Goal: Information Seeking & Learning: Find specific fact

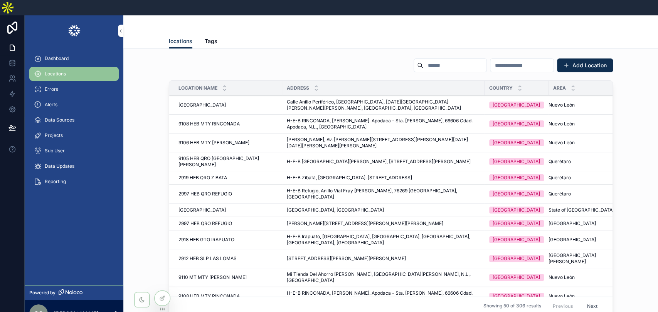
click at [423, 60] on input "scrollable content" at bounding box center [454, 65] width 63 height 11
paste input "**********"
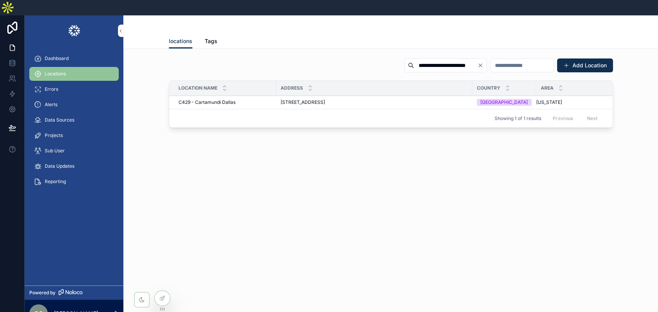
type input "**********"
click at [302, 99] on span "[STREET_ADDRESS]" at bounding box center [302, 102] width 44 height 6
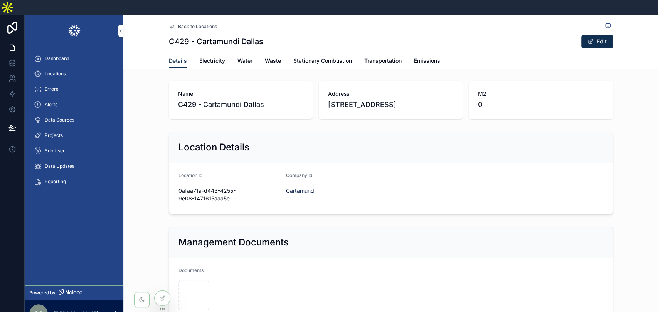
click at [206, 57] on span "Electricity" at bounding box center [212, 61] width 26 height 8
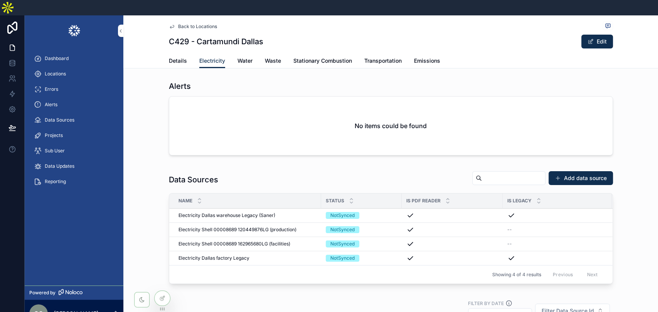
click at [253, 241] on span "Electricity Shell 00008689 162965680LG (facilities)" at bounding box center [234, 244] width 112 height 6
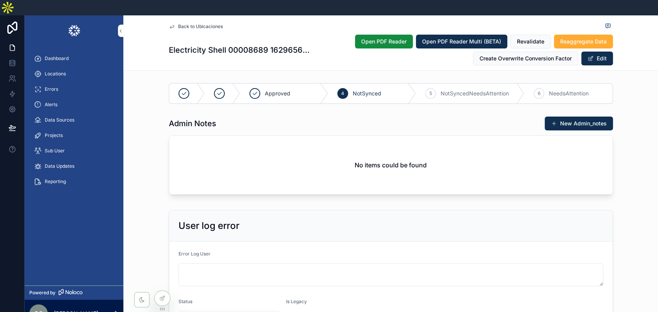
click at [621, 207] on div "User log error Error Log User Status NotSynced Is Legacy --" at bounding box center [390, 272] width 534 height 131
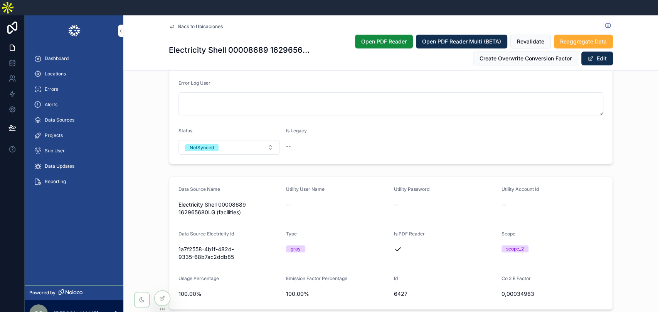
scroll to position [214, 0]
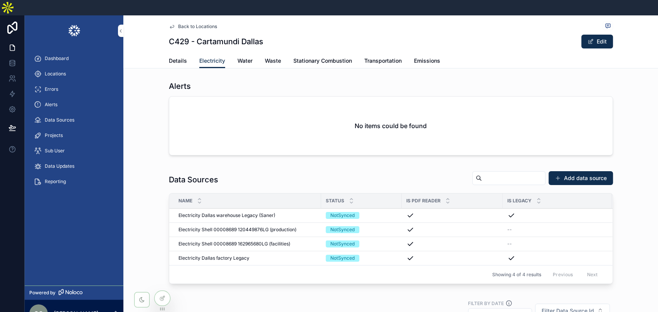
drag, startPoint x: 312, startPoint y: 50, endPoint x: 372, endPoint y: 1, distance: 77.8
click at [312, 54] on link "Stationary Combustion" at bounding box center [322, 61] width 59 height 15
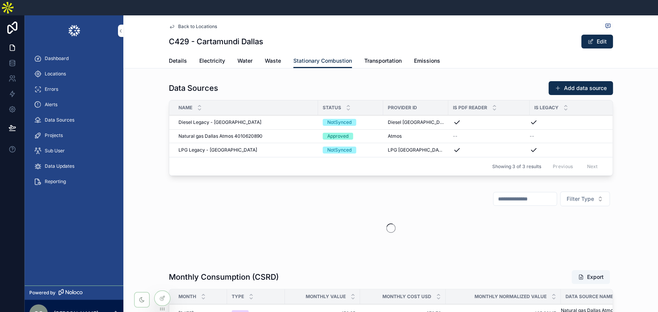
click at [230, 133] on span "Natural gas Dallas Atmos 4010620890" at bounding box center [220, 136] width 84 height 6
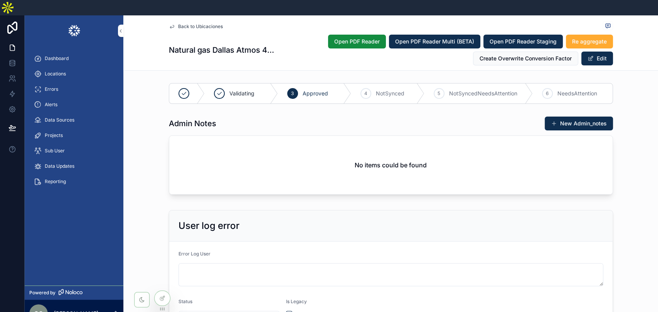
drag, startPoint x: 55, startPoint y: 55, endPoint x: 316, endPoint y: 47, distance: 261.3
click at [55, 71] on span "Locations" at bounding box center [55, 74] width 21 height 6
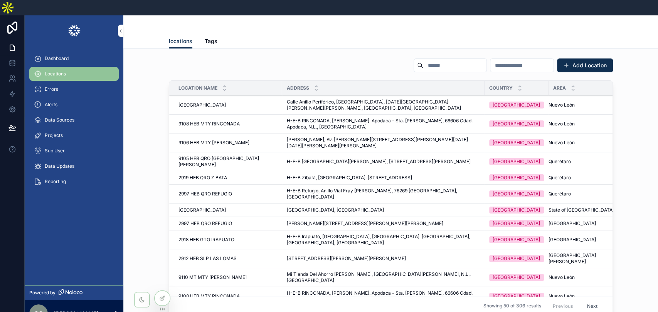
click at [423, 60] on input "scrollable content" at bounding box center [454, 65] width 63 height 11
paste input "**********"
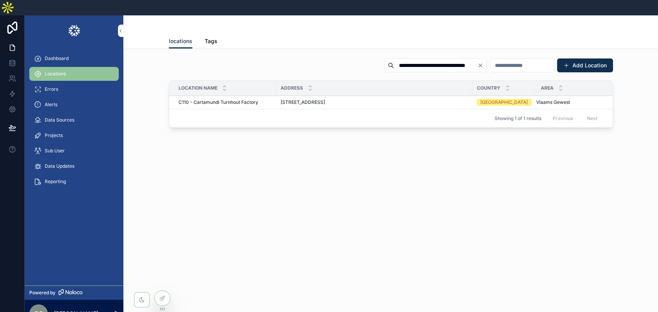
type input "**********"
click at [325, 99] on span "[STREET_ADDRESS]" at bounding box center [302, 102] width 44 height 6
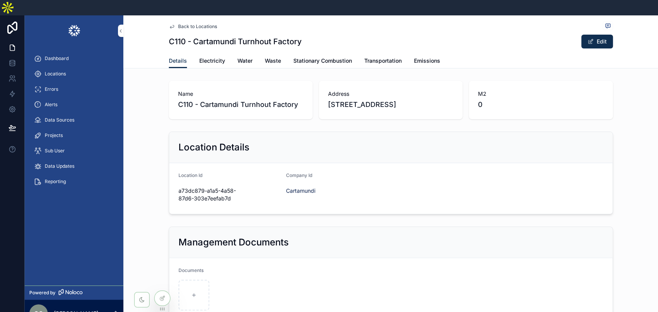
click at [203, 54] on link "Electricity" at bounding box center [212, 61] width 26 height 15
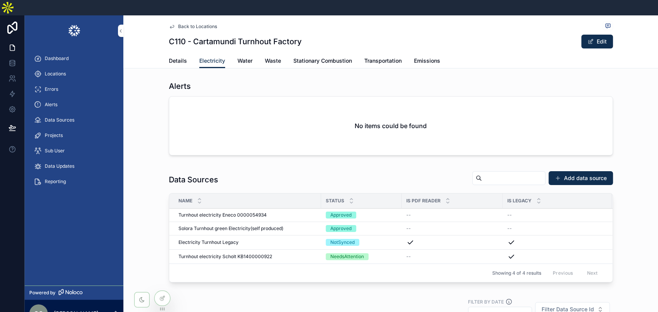
click at [249, 212] on span "Turnhout electricity Eneco 0000054934" at bounding box center [222, 215] width 88 height 6
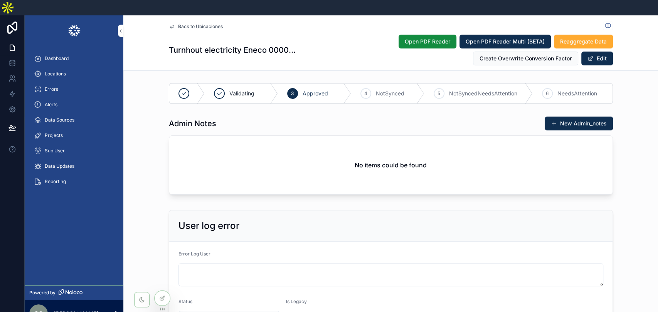
click at [628, 207] on div "User log error Error Log User Status Approved Is Legacy --" at bounding box center [390, 272] width 534 height 131
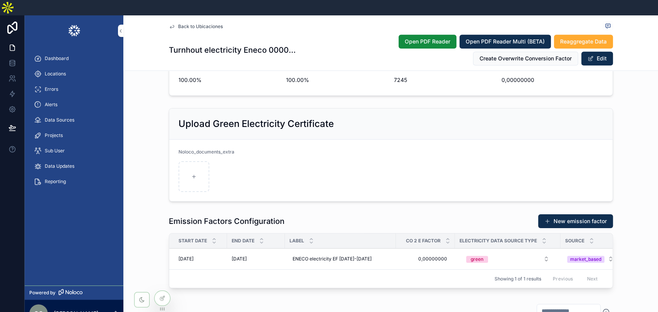
scroll to position [214, 0]
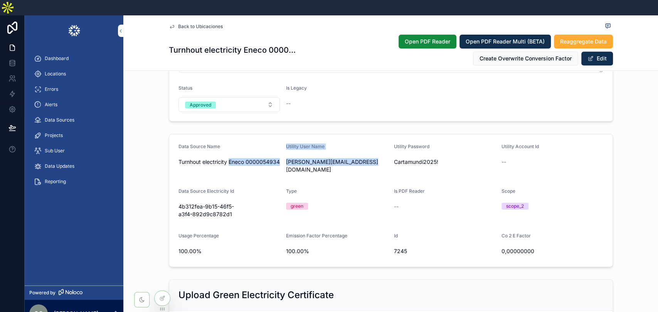
drag, startPoint x: 361, startPoint y: 144, endPoint x: 278, endPoint y: 148, distance: 83.3
click at [278, 148] on form "Data Source Name Turnhout electricity Eneco 0000054934 Utility User Name [PERSO…" at bounding box center [390, 200] width 443 height 133
click at [287, 158] on span "[PERSON_NAME][EMAIL_ADDRESS][DOMAIN_NAME]" at bounding box center [337, 165] width 102 height 15
drag, startPoint x: 284, startPoint y: 147, endPoint x: 362, endPoint y: 145, distance: 78.6
click at [362, 158] on span "[PERSON_NAME][EMAIL_ADDRESS][DOMAIN_NAME]" at bounding box center [337, 165] width 102 height 15
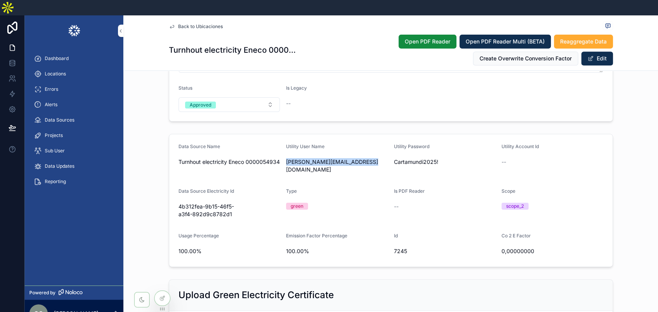
copy span "[PERSON_NAME][EMAIL_ADDRESS][DOMAIN_NAME]"
copy span "Cartamundi2025!"
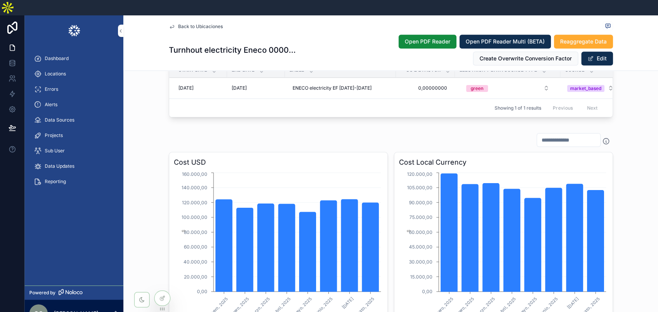
scroll to position [727, 0]
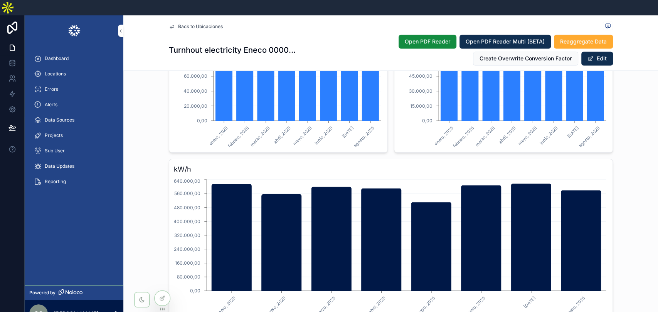
click at [629, 177] on div "Cost USD [DATE] [DATE] [DATE] [DATE] [DATE] [DATE] [DATE] [DATE] 0,00 20.000,00…" at bounding box center [390, 235] width 534 height 553
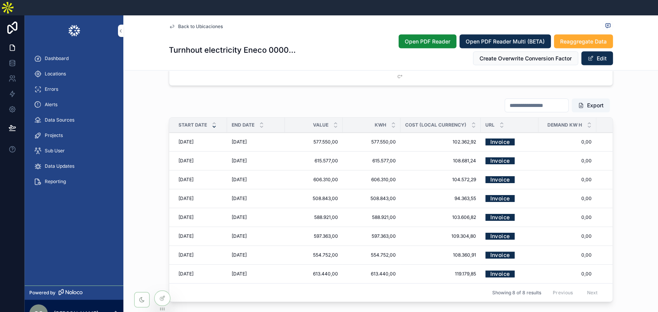
scroll to position [1156, 0]
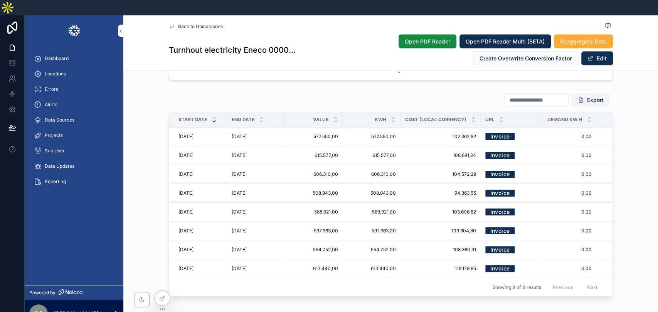
click at [488, 131] on link "Invoice" at bounding box center [499, 137] width 29 height 12
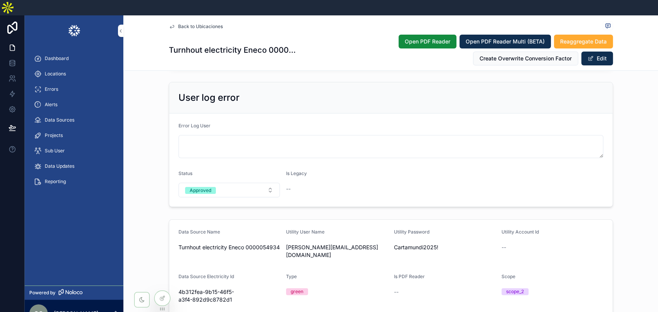
scroll to position [214, 0]
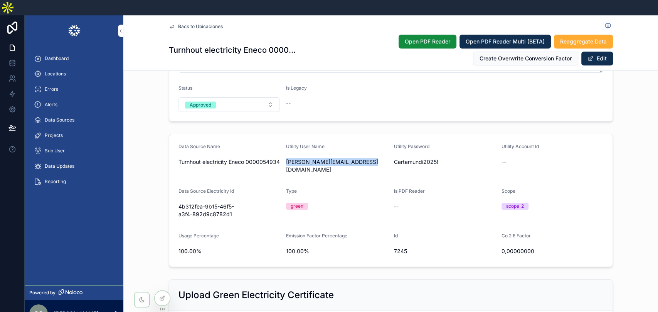
drag, startPoint x: 282, startPoint y: 148, endPoint x: 364, endPoint y: 145, distance: 82.5
click at [364, 145] on form "Data Source Name Turnhout electricity Eneco 0000054934 Utility User Name [PERSO…" at bounding box center [390, 200] width 443 height 133
copy span "[PERSON_NAME][EMAIL_ADDRESS][DOMAIN_NAME]"
drag, startPoint x: 391, startPoint y: 146, endPoint x: 441, endPoint y: 147, distance: 50.1
click at [441, 158] on span "Cartamundi2025!" at bounding box center [445, 162] width 102 height 8
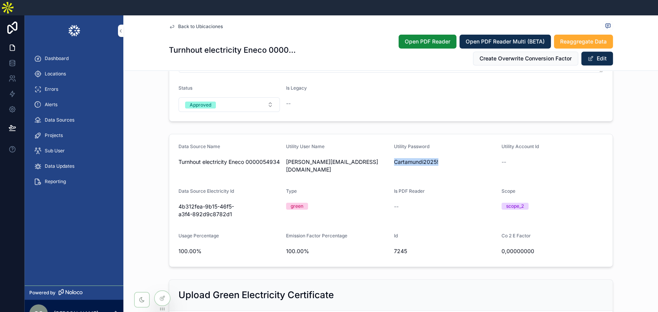
copy span "Cartamundi2025!"
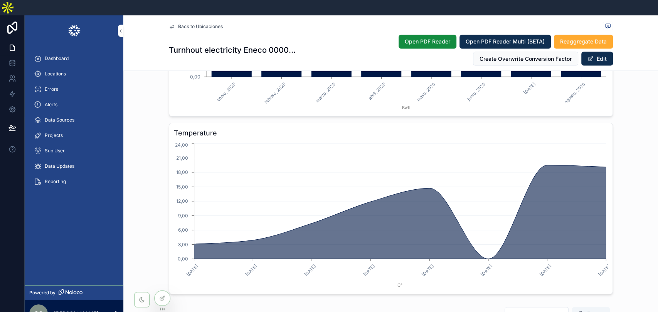
scroll to position [1070, 0]
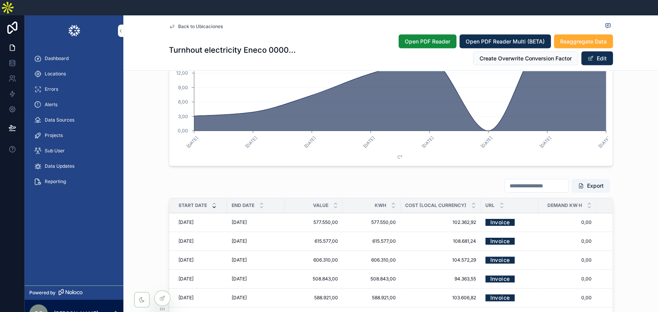
click at [424, 38] on span "Open PDF Reader" at bounding box center [426, 42] width 45 height 8
click at [64, 71] on span "Locations" at bounding box center [55, 74] width 21 height 6
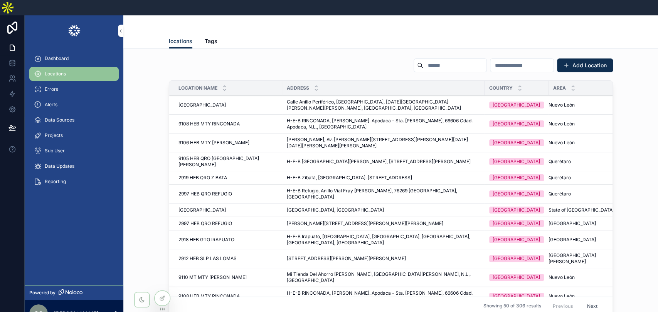
click at [423, 60] on input "scrollable content" at bounding box center [454, 65] width 63 height 11
paste input "**********"
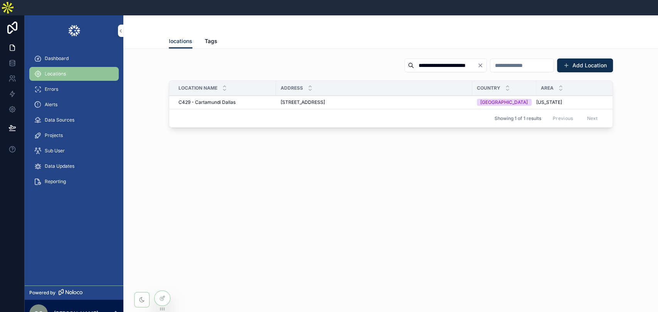
type input "**********"
click at [325, 99] on span "[STREET_ADDRESS]" at bounding box center [302, 102] width 44 height 6
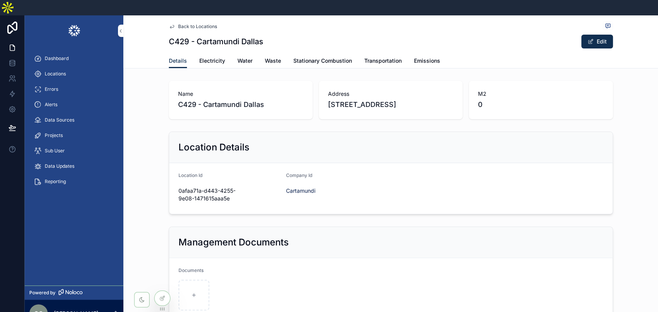
drag, startPoint x: 321, startPoint y: 42, endPoint x: 330, endPoint y: 45, distance: 9.0
click at [321, 57] on span "Stationary Combustion" at bounding box center [322, 61] width 59 height 8
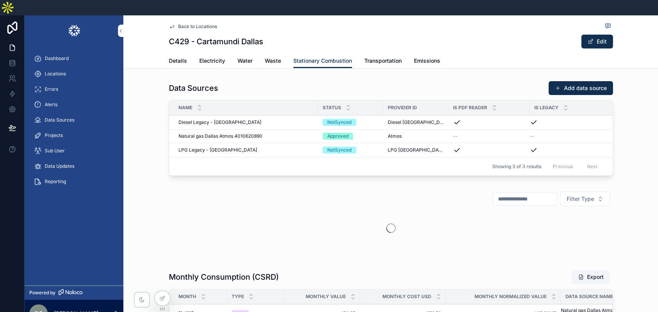
click at [251, 133] on span "Natural gas Dallas Atmos 4010620890" at bounding box center [220, 136] width 84 height 6
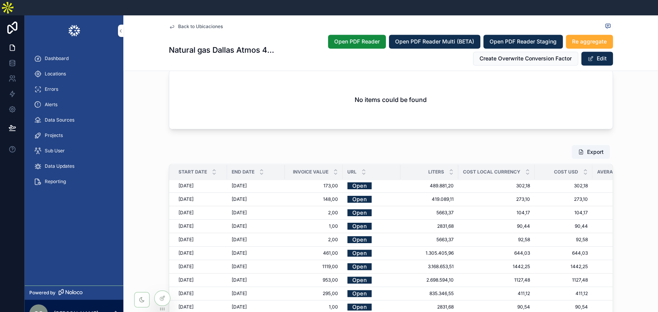
scroll to position [899, 0]
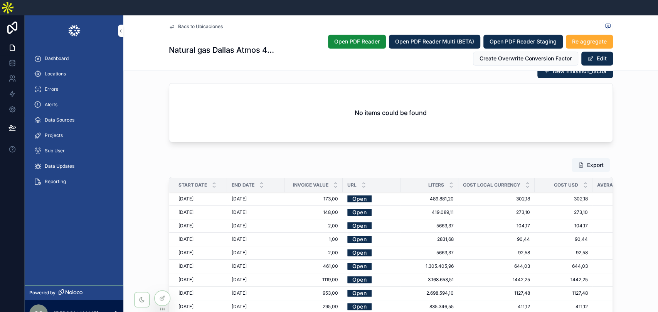
click at [627, 155] on div "Export Start Date End Date Invoice value Url Liters Cost local currency Cost US…" at bounding box center [390, 286] width 534 height 263
click at [357, 38] on span "Open PDF Reader" at bounding box center [356, 42] width 45 height 8
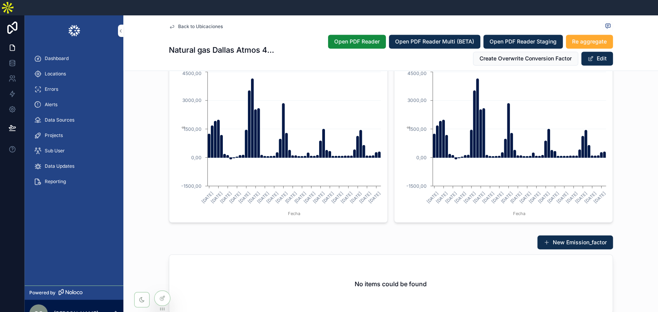
scroll to position [685, 0]
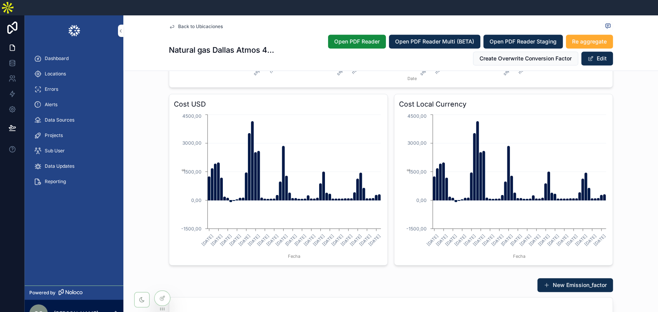
click at [638, 154] on div "Value Graph [DATE] [DATE] [DATE] julio, [DATE], 202... [DATE] [DATE] [DATE] [GE…" at bounding box center [390, 81] width 534 height 375
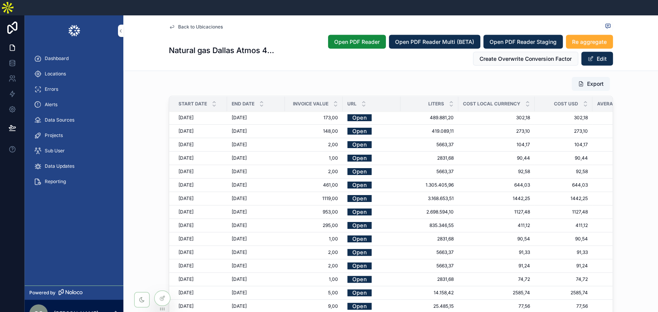
scroll to position [984, 0]
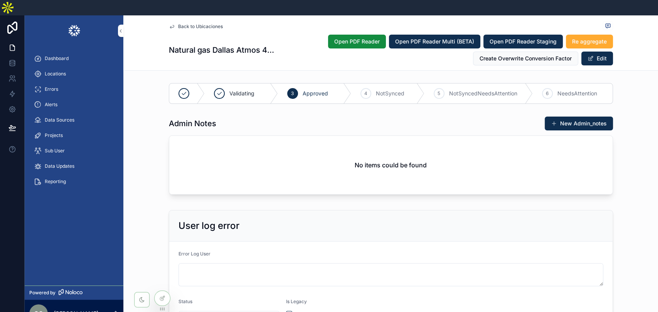
scroll to position [984, 0]
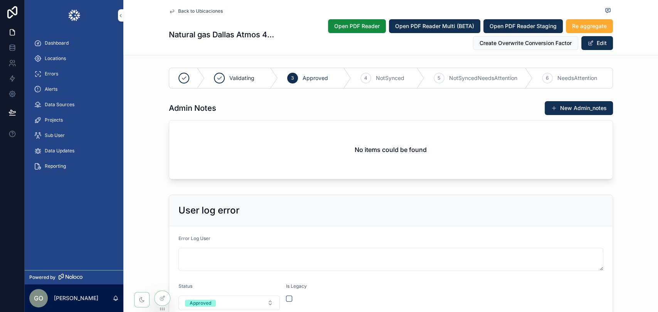
click at [629, 140] on div "Admin Notes New Admin_notes No items could be found" at bounding box center [390, 142] width 534 height 88
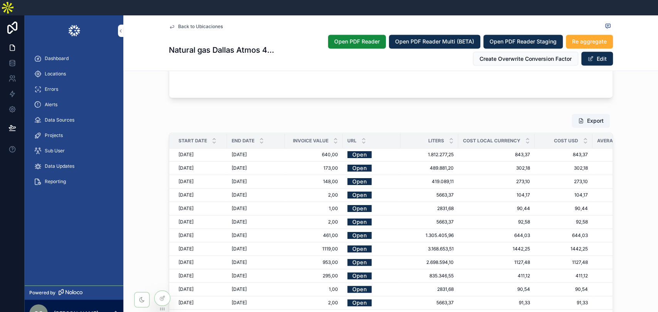
scroll to position [984, 0]
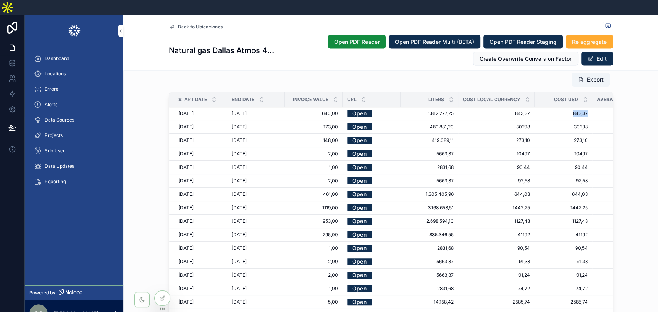
drag, startPoint x: 585, startPoint y: 99, endPoint x: 564, endPoint y: 99, distance: 20.8
click at [564, 107] on td "843,37 843,37" at bounding box center [563, 113] width 58 height 13
copy span "843,37"
drag, startPoint x: 64, startPoint y: 59, endPoint x: 309, endPoint y: 52, distance: 244.7
click at [64, 71] on span "Locations" at bounding box center [55, 74] width 21 height 6
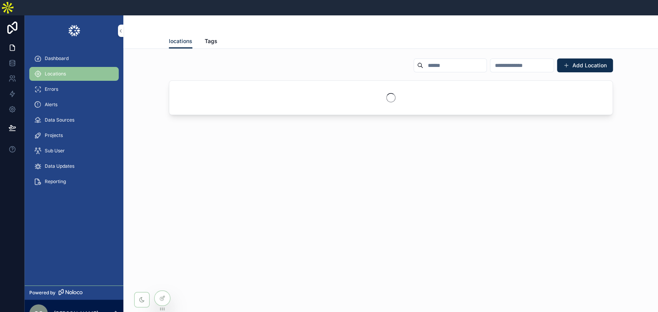
click at [423, 60] on input "scrollable content" at bounding box center [454, 65] width 63 height 11
paste input "**********"
type input "**********"
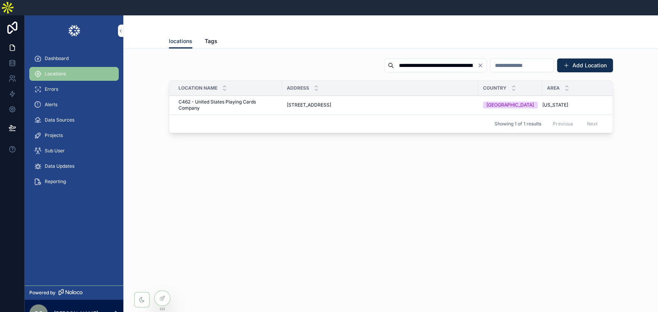
click at [250, 99] on span "C462 - United States Playing Cards Company" at bounding box center [227, 105] width 99 height 12
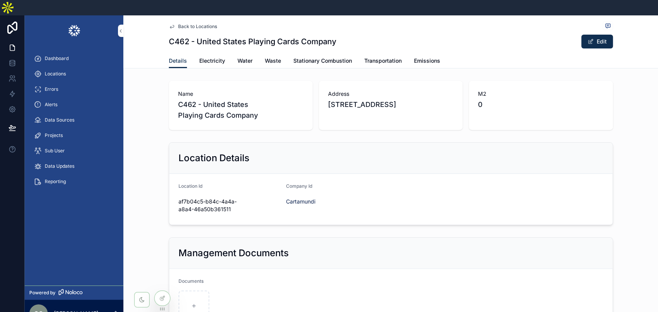
click at [317, 57] on span "Stationary Combustion" at bounding box center [322, 61] width 59 height 8
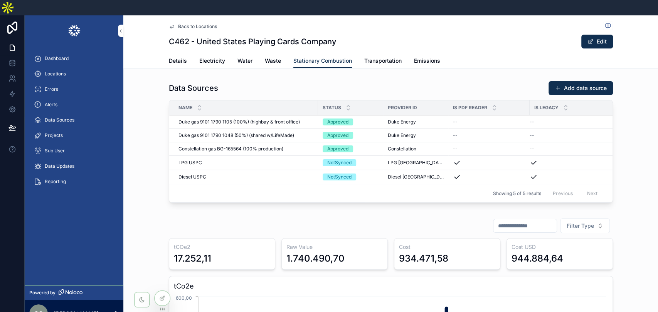
click at [241, 146] on span "Constellation gas BG-165564 (100% production)" at bounding box center [230, 149] width 105 height 6
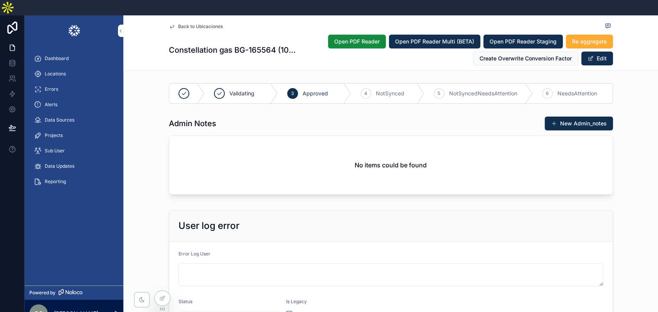
click at [638, 161] on div "Admin Notes New Admin_notes No items could be found" at bounding box center [390, 157] width 534 height 88
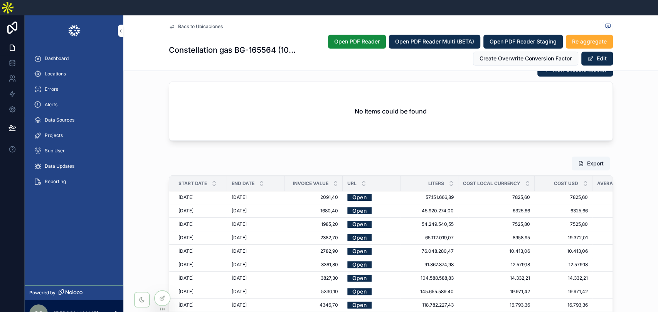
scroll to position [984, 0]
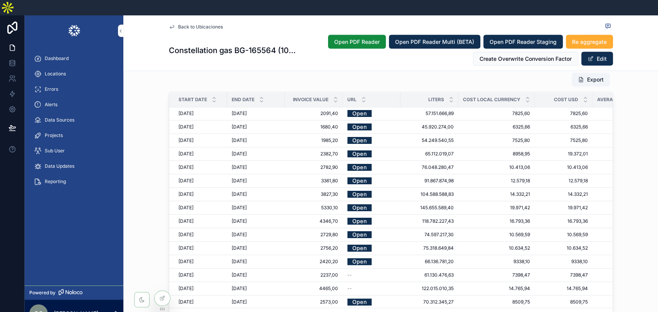
click at [57, 71] on span "Locations" at bounding box center [55, 74] width 21 height 6
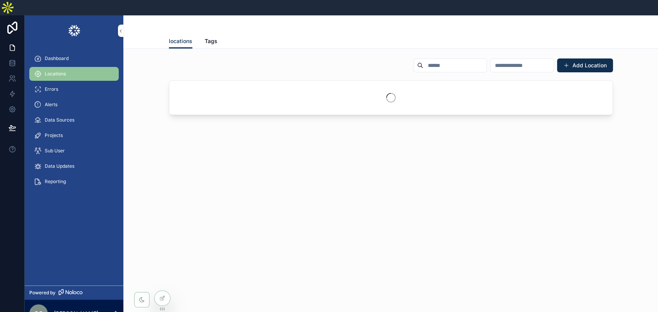
click at [423, 60] on input "scrollable content" at bounding box center [454, 65] width 63 height 11
paste input "**********"
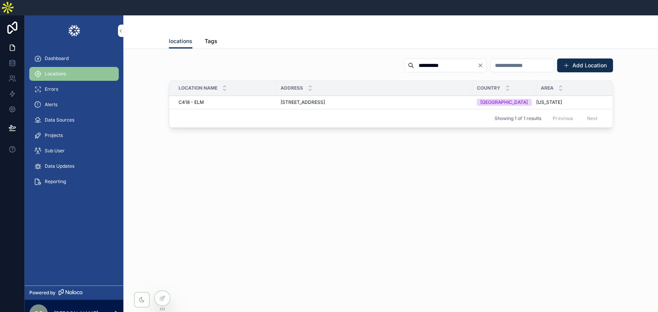
type input "**********"
click at [325, 99] on span "443 Shaker Rd #3124, East Longmeadow, MA 01028, USA" at bounding box center [302, 102] width 44 height 6
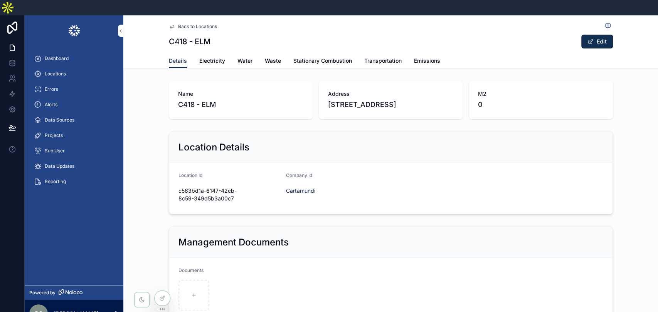
drag, startPoint x: 308, startPoint y: 45, endPoint x: 426, endPoint y: 1, distance: 125.8
click at [308, 57] on span "Stationary Combustion" at bounding box center [322, 61] width 59 height 8
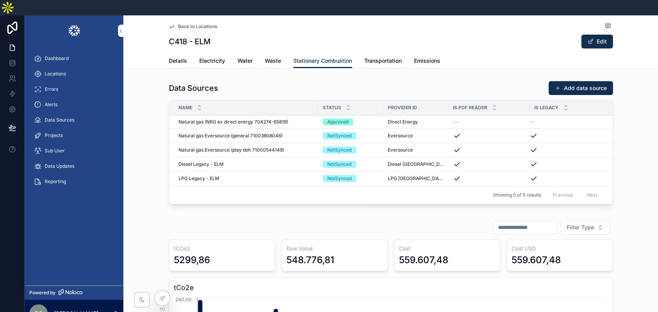
click at [258, 119] on span "Natural gas (NRG ex direct energy 704274-65819)" at bounding box center [232, 122] width 109 height 6
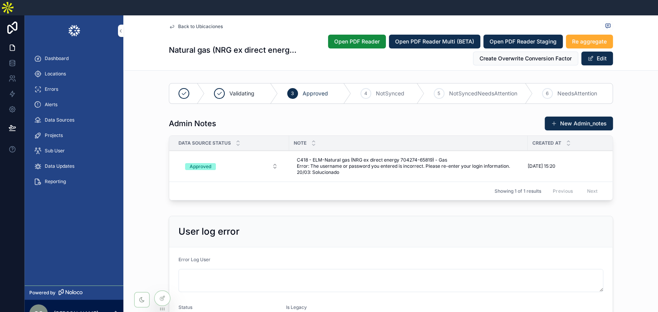
click at [644, 191] on div "Admin Notes New Admin_notes Data Source Status Note Created at Approved C418 - …" at bounding box center [390, 160] width 534 height 94
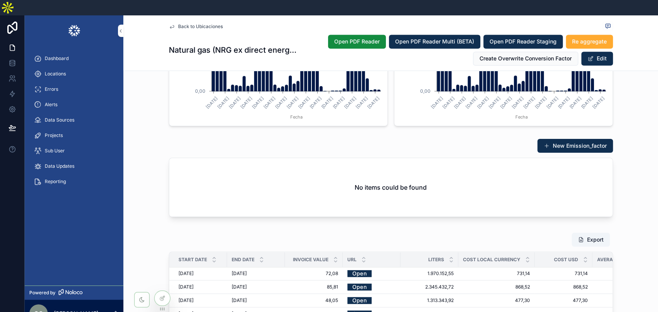
scroll to position [941, 0]
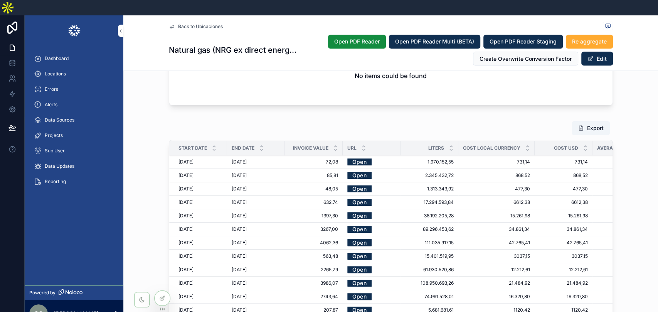
drag, startPoint x: 55, startPoint y: 58, endPoint x: 210, endPoint y: 96, distance: 159.6
click at [55, 71] on span "Locations" at bounding box center [55, 74] width 21 height 6
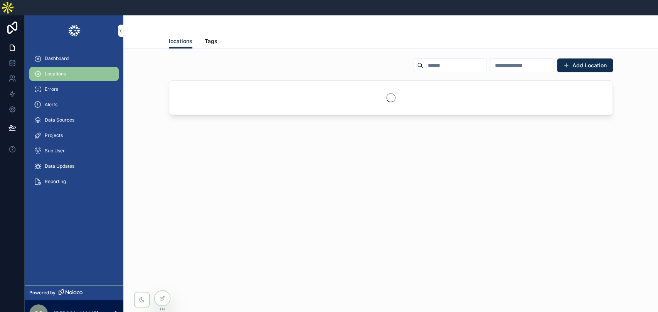
click at [423, 60] on input "scrollable content" at bounding box center [454, 65] width 63 height 11
paste input "**********"
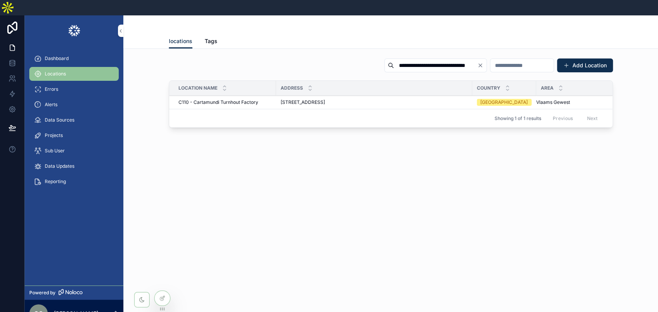
type input "**********"
click at [317, 99] on span "[STREET_ADDRESS]" at bounding box center [302, 102] width 44 height 6
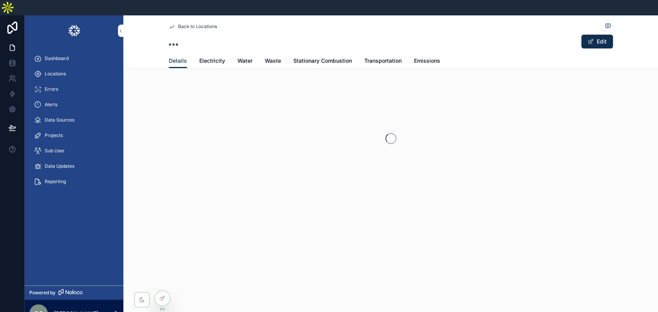
click at [331, 57] on span "Stationary Combustion" at bounding box center [322, 61] width 59 height 8
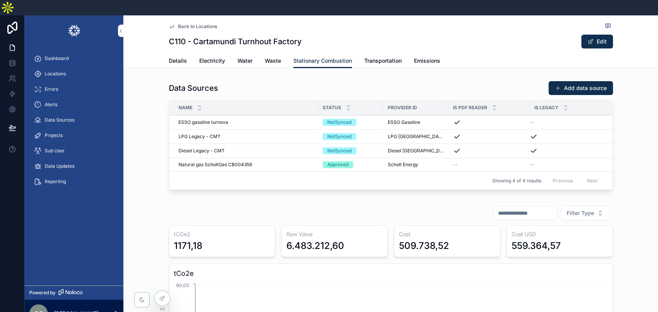
click at [235, 162] on span "Natural gas ScholtGas CB004356" at bounding box center [215, 165] width 74 height 6
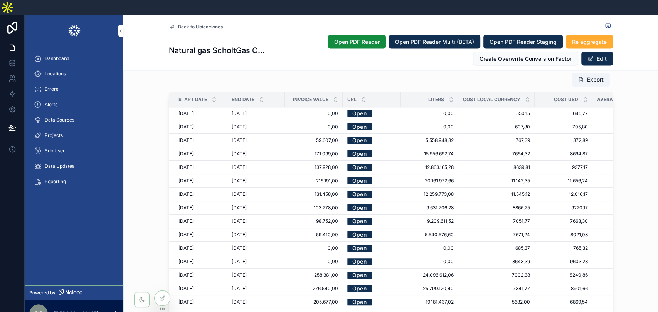
scroll to position [941, 0]
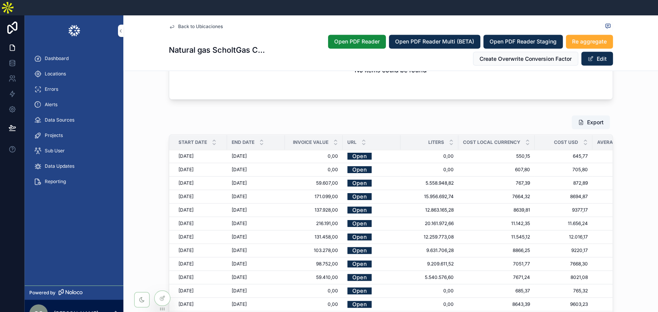
click at [642, 155] on div "Export Start Date End Date Invoice value Url Liters Cost local currency Cost US…" at bounding box center [390, 243] width 534 height 263
click at [59, 71] on span "Locations" at bounding box center [55, 74] width 21 height 6
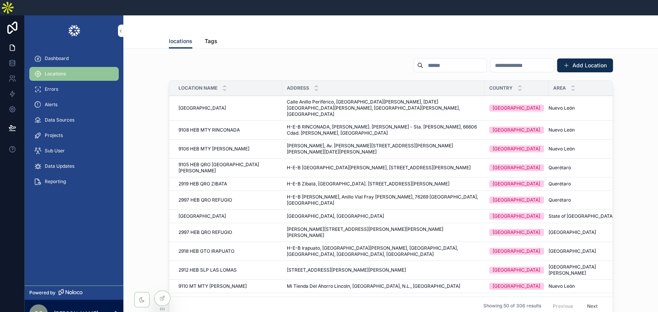
click at [423, 60] on input "scrollable content" at bounding box center [454, 65] width 63 height 11
paste input "**********"
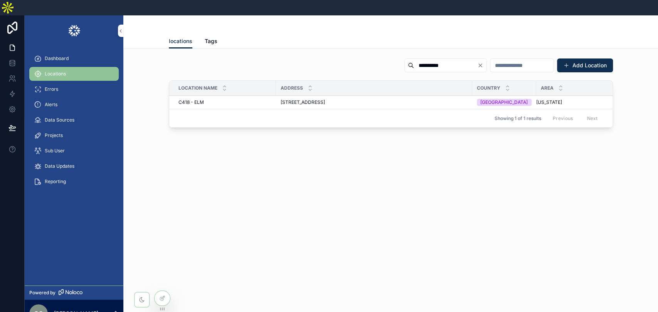
type input "**********"
click at [325, 99] on span "443 Shaker Rd #3124, East Longmeadow, MA 01028, USA" at bounding box center [302, 102] width 44 height 6
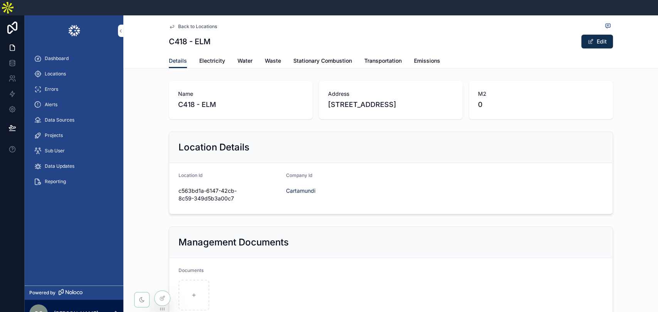
click at [209, 57] on span "Electricity" at bounding box center [212, 61] width 26 height 8
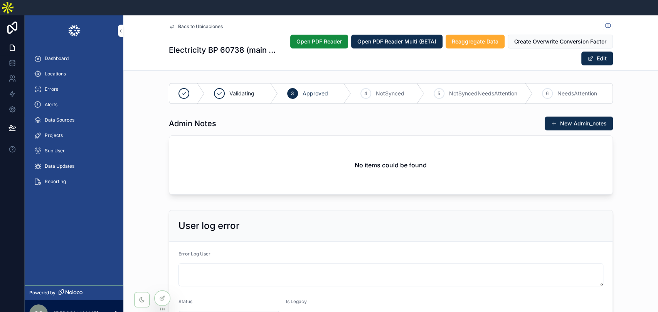
click at [623, 166] on div "Admin Notes New Admin_notes No items could be found" at bounding box center [390, 157] width 534 height 88
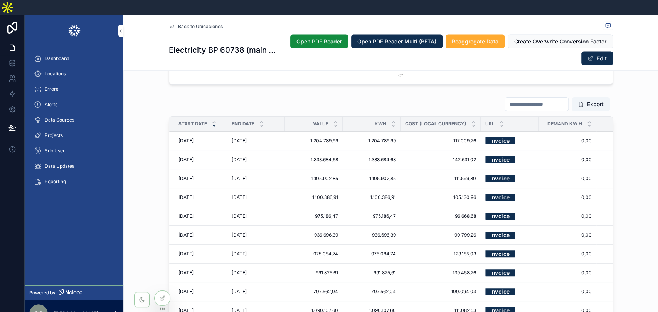
scroll to position [1198, 0]
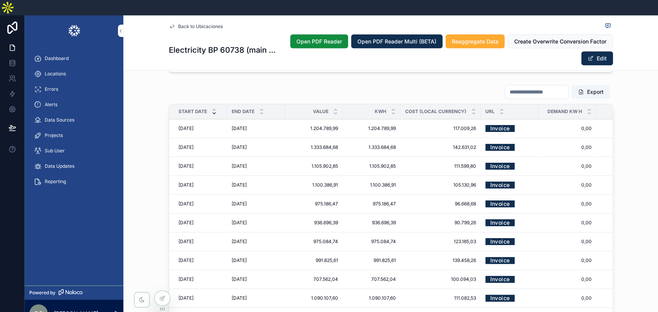
click at [648, 158] on div "Export Start Date End Date Value kwh Cost (Local Currency) Url Demand Kw H Cost…" at bounding box center [390, 213] width 534 height 263
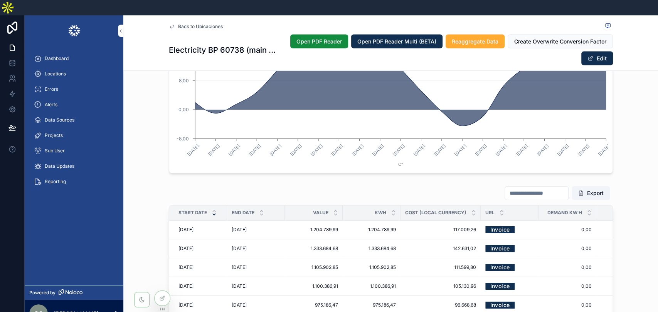
scroll to position [1070, 0]
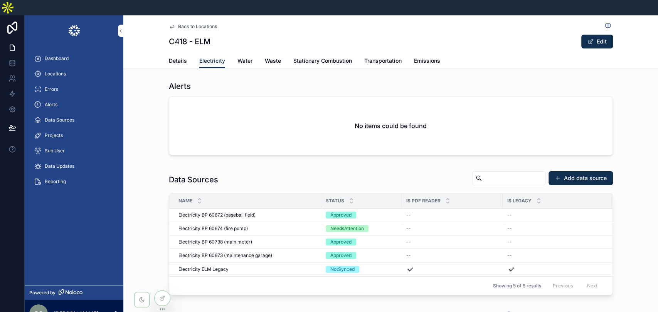
drag, startPoint x: 224, startPoint y: 239, endPoint x: 228, endPoint y: 240, distance: 3.9
click at [224, 253] on span "Electricity BP 60673 (maintenance garage)" at bounding box center [225, 256] width 94 height 6
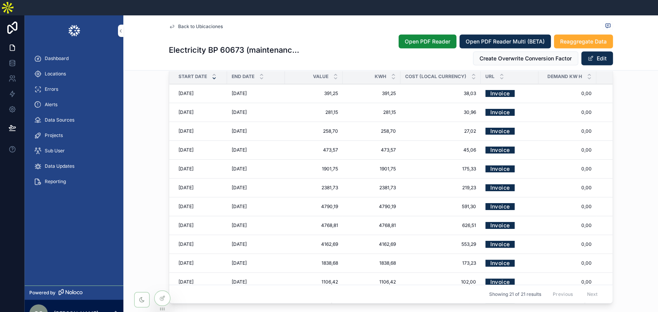
scroll to position [1198, 0]
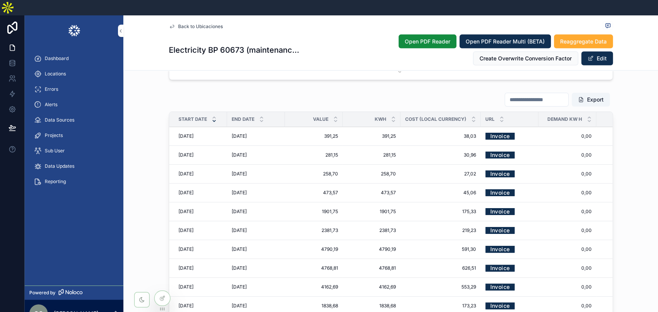
drag, startPoint x: 57, startPoint y: 56, endPoint x: 181, endPoint y: 56, distance: 124.0
click at [56, 71] on span "Locations" at bounding box center [55, 74] width 21 height 6
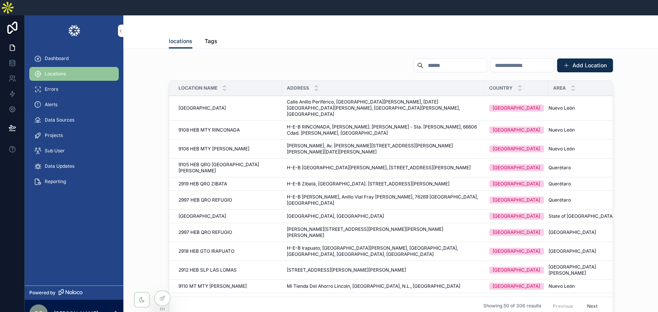
click at [427, 60] on input "scrollable content" at bounding box center [454, 65] width 63 height 11
paste input "**********"
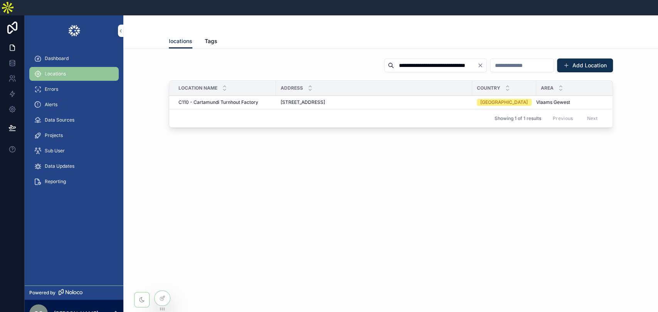
type input "**********"
click at [325, 99] on span "[STREET_ADDRESS]" at bounding box center [302, 102] width 44 height 6
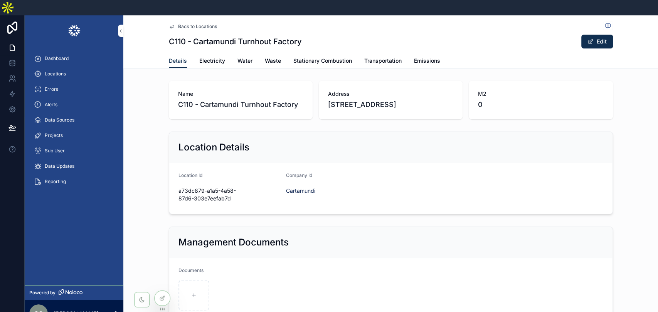
click at [208, 57] on span "Electricity" at bounding box center [212, 61] width 26 height 8
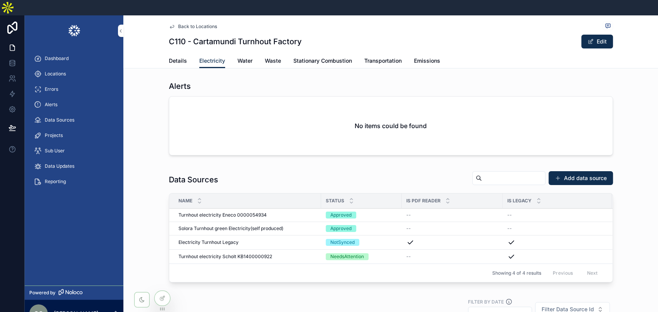
click at [246, 209] on td "Turnhout electricity Eneco 0000054934 Turnhout electricity Eneco 0000054934" at bounding box center [245, 215] width 152 height 13
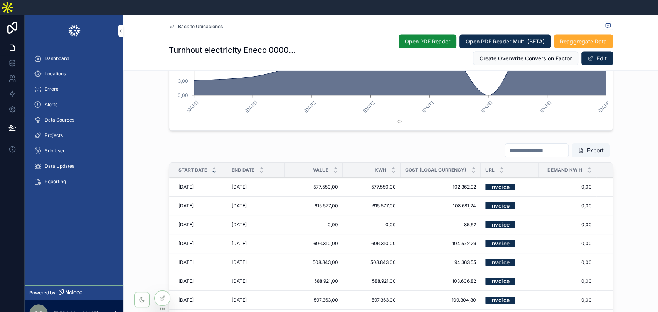
scroll to position [1156, 0]
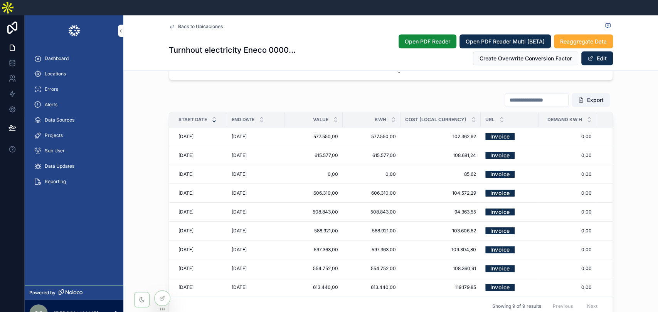
click at [490, 131] on link "Invoice" at bounding box center [499, 137] width 29 height 12
click at [492, 149] on link "Invoice" at bounding box center [499, 155] width 29 height 12
click at [490, 168] on link "Invoice" at bounding box center [499, 174] width 29 height 12
click at [0, 0] on span "Delete" at bounding box center [0, 0] width 0 height 0
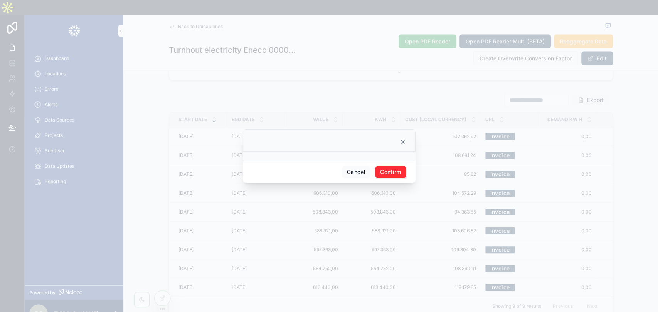
click at [391, 173] on button "Confirm" at bounding box center [390, 172] width 31 height 12
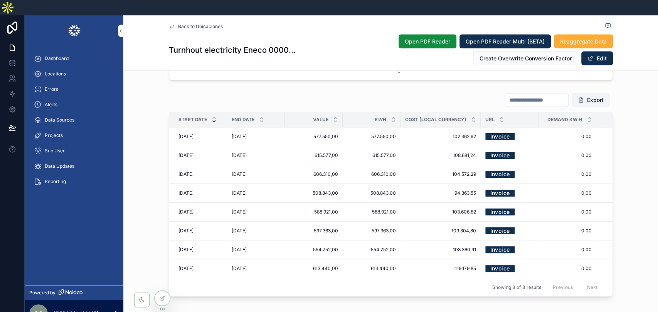
click at [62, 71] on span "Locations" at bounding box center [55, 74] width 21 height 6
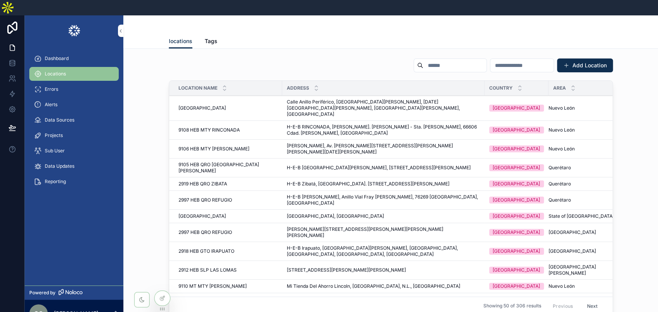
click at [423, 60] on input "scrollable content" at bounding box center [454, 65] width 63 height 11
paste input "**********"
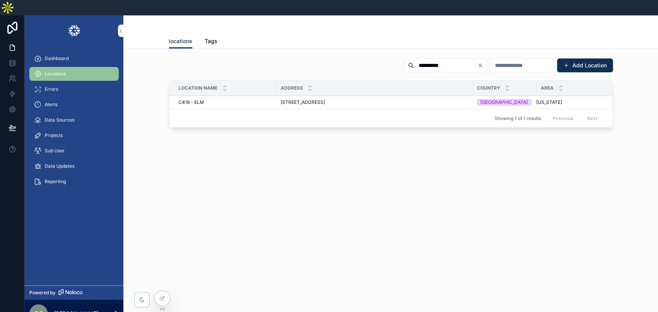
type input "**********"
click at [314, 96] on td "443 Shaker Rd #3124, East Longmeadow, MA 01028, USA 443 Shaker Rd #3124, East L…" at bounding box center [374, 102] width 196 height 13
click at [315, 99] on span "443 Shaker Rd #3124, East Longmeadow, MA 01028, USA" at bounding box center [302, 102] width 44 height 6
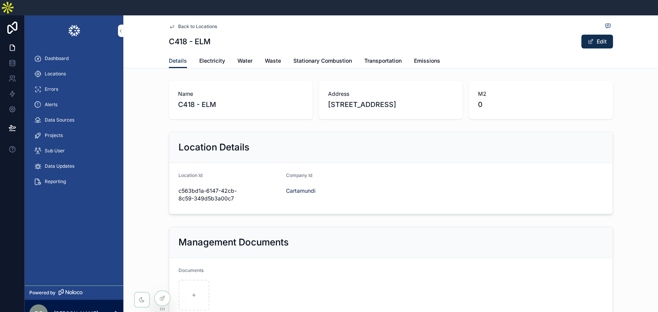
click at [211, 57] on span "Electricity" at bounding box center [212, 61] width 26 height 8
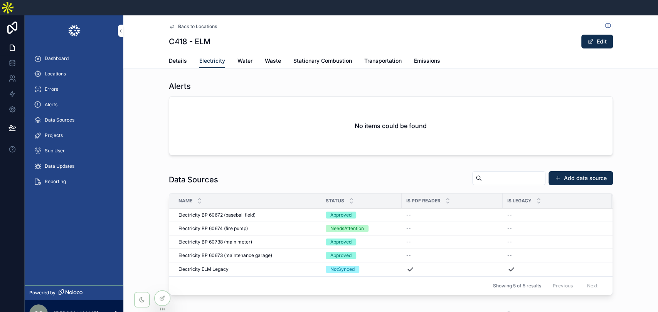
click at [229, 212] on span "Electricity BP 60672 (baseball field)" at bounding box center [216, 215] width 77 height 6
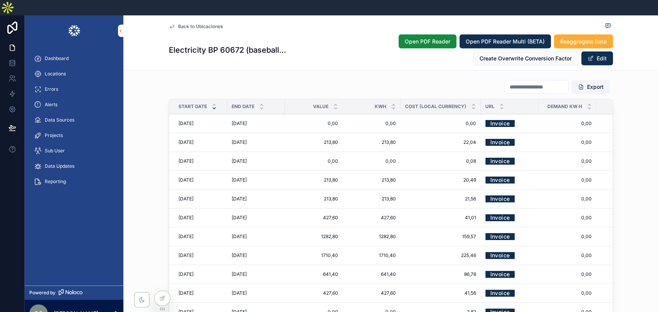
scroll to position [1198, 0]
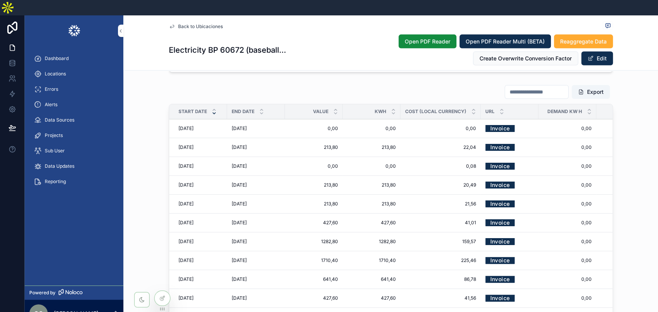
drag, startPoint x: 44, startPoint y: 57, endPoint x: 210, endPoint y: 49, distance: 166.2
click at [45, 71] on span "Locations" at bounding box center [55, 74] width 21 height 6
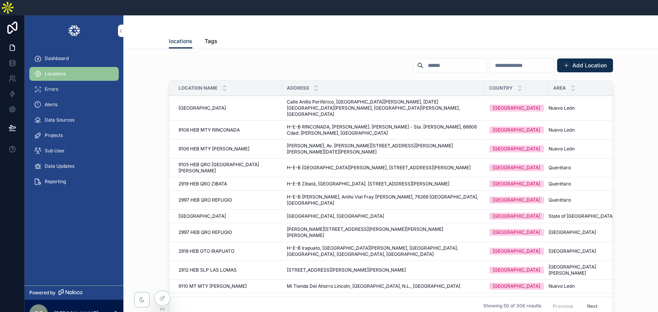
click at [425, 60] on input "scrollable content" at bounding box center [454, 65] width 63 height 11
paste input "**********"
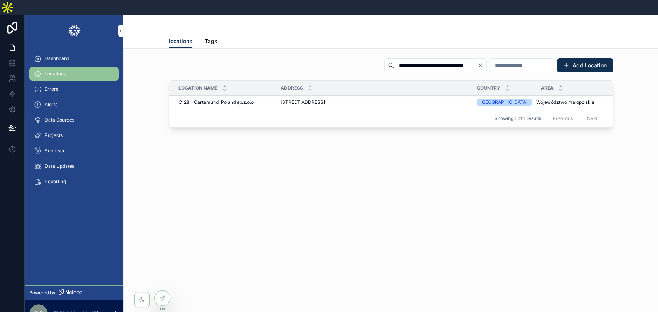
type input "**********"
click at [361, 99] on div "Półłanki 18, 30-858 Kraków, Poland Półłanki 18, 30-858 Kraków, Poland" at bounding box center [373, 102] width 187 height 6
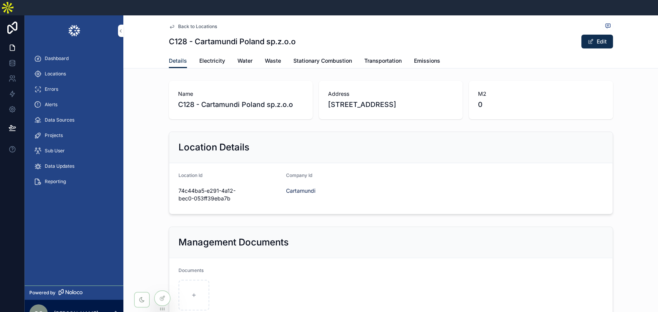
click at [305, 57] on span "Stationary Combustion" at bounding box center [322, 61] width 59 height 8
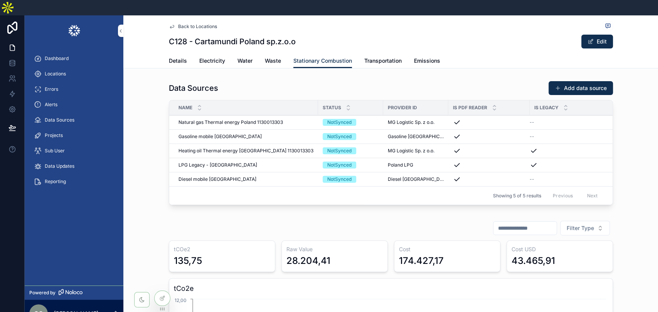
click at [247, 119] on span "Natural gas Thermal energy Poland 1130013303" at bounding box center [230, 122] width 104 height 6
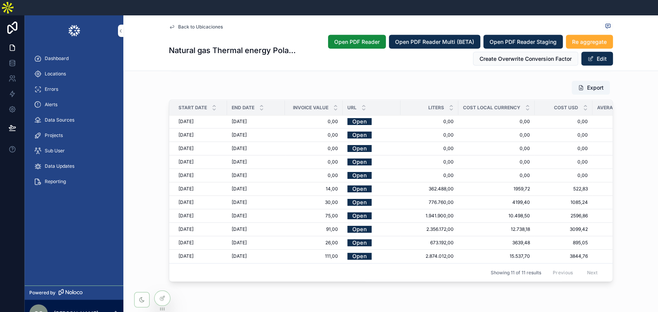
scroll to position [984, 0]
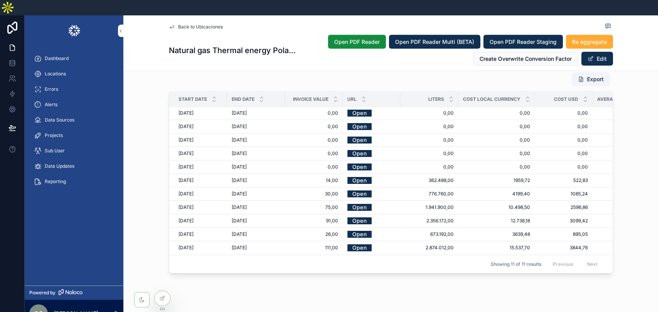
click at [268, 124] on div "31/8/2025 31/8/2025" at bounding box center [256, 127] width 49 height 6
